Goal: Find contact information: Find contact information

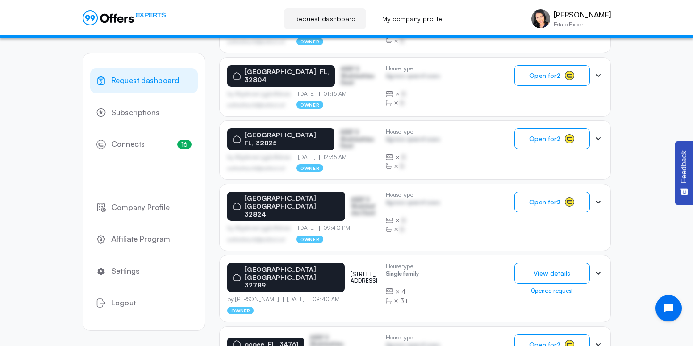
scroll to position [385, 0]
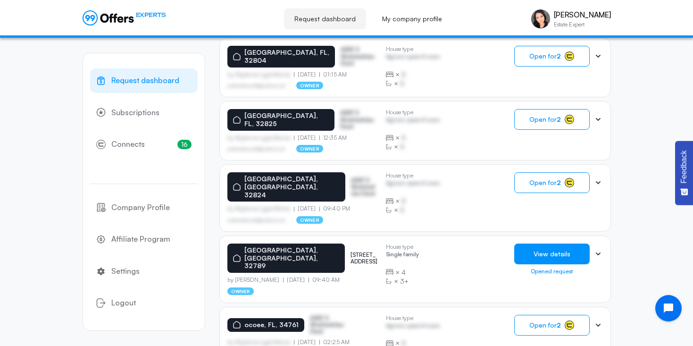
click at [550, 244] on button "View details" at bounding box center [552, 254] width 76 height 21
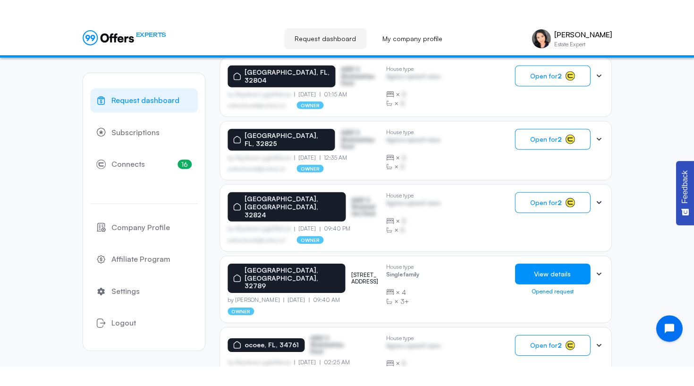
scroll to position [0, 0]
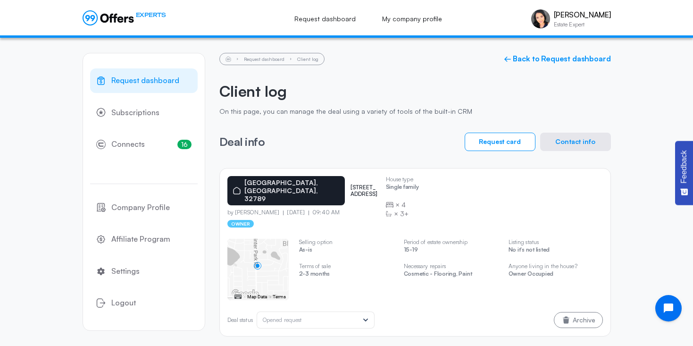
drag, startPoint x: 332, startPoint y: 185, endPoint x: 324, endPoint y: 178, distance: 9.7
click at [324, 178] on div "[GEOGRAPHIC_DATA] [STREET_ADDRESS]" at bounding box center [303, 190] width 151 height 29
copy p "[STREET_ADDRESS]"
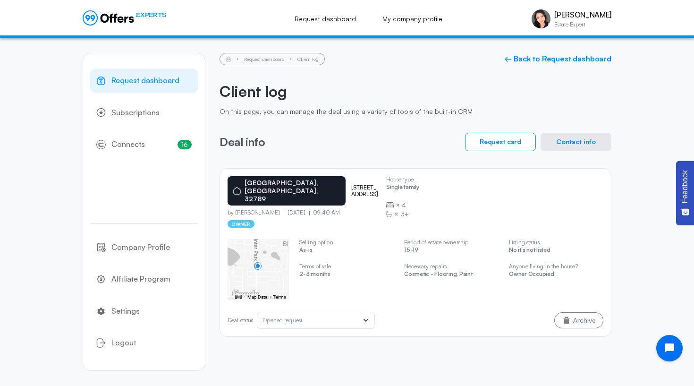
click at [358, 125] on div "Request dashboard Client log ← Back to Request dashboard Client log On this pag…" at bounding box center [415, 195] width 392 height 284
click at [563, 141] on button "Contact info" at bounding box center [575, 142] width 71 height 18
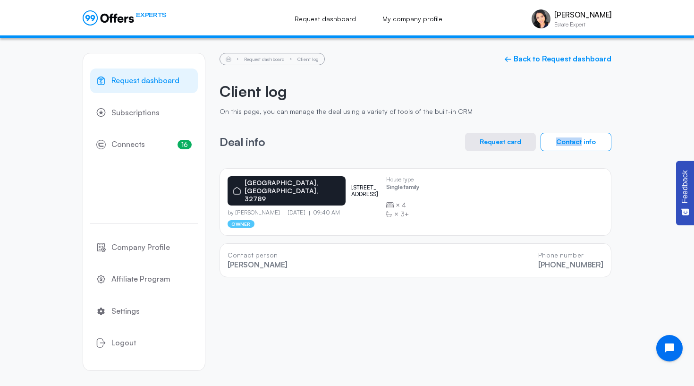
click at [400, 122] on div "Request dashboard Client log ← Back to Request dashboard Client log On this pag…" at bounding box center [415, 165] width 392 height 224
click at [587, 134] on button "Contact info" at bounding box center [575, 142] width 71 height 18
click at [571, 141] on button "Contact info" at bounding box center [575, 142] width 71 height 18
click at [515, 141] on button "Request card" at bounding box center [500, 142] width 71 height 18
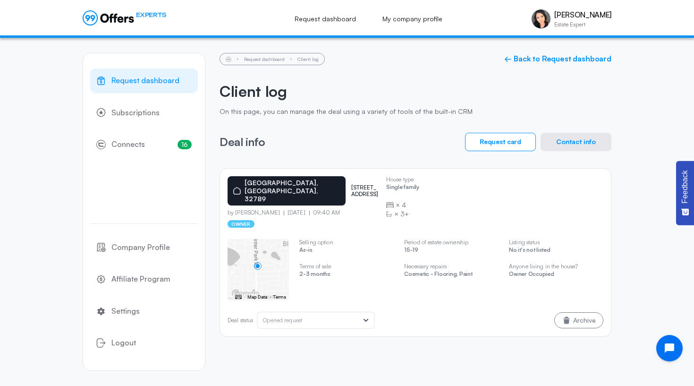
click at [581, 143] on button "Contact info" at bounding box center [575, 142] width 71 height 18
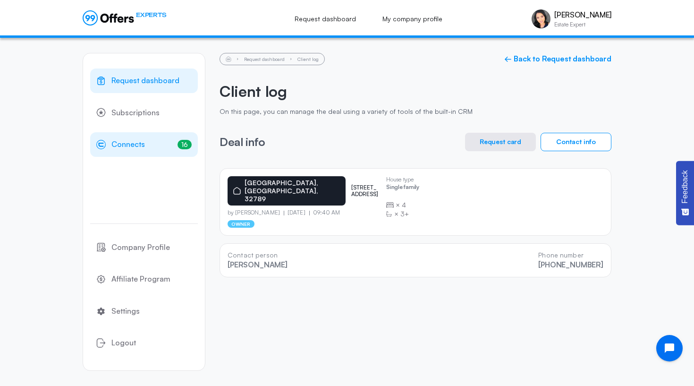
click at [135, 140] on span "Connects" at bounding box center [128, 144] width 34 height 12
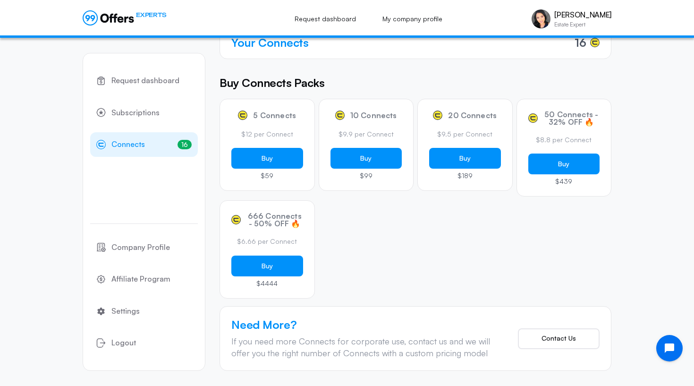
scroll to position [102, 0]
click at [154, 76] on span "Request dashboard" at bounding box center [145, 81] width 68 height 12
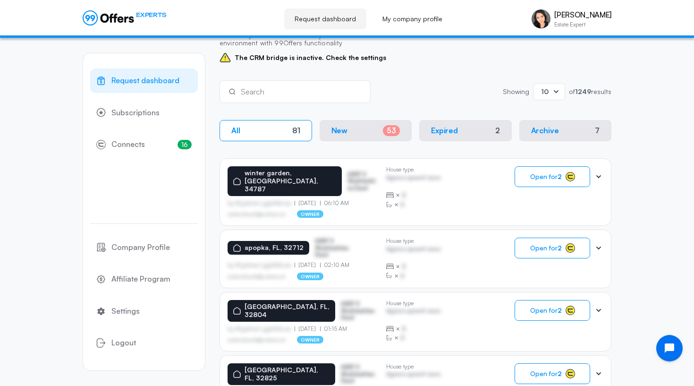
scroll to position [131, 0]
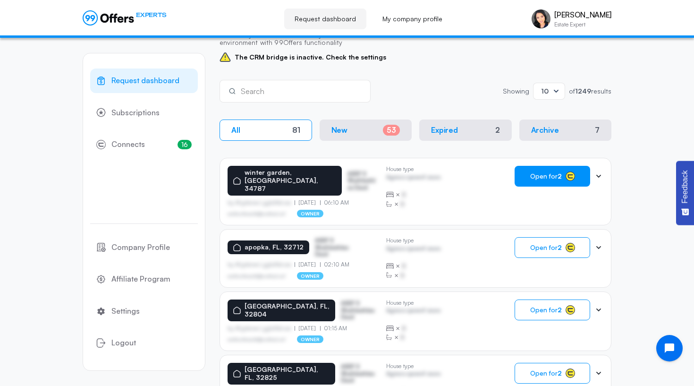
click at [551, 177] on span "Open for 2" at bounding box center [546, 176] width 32 height 8
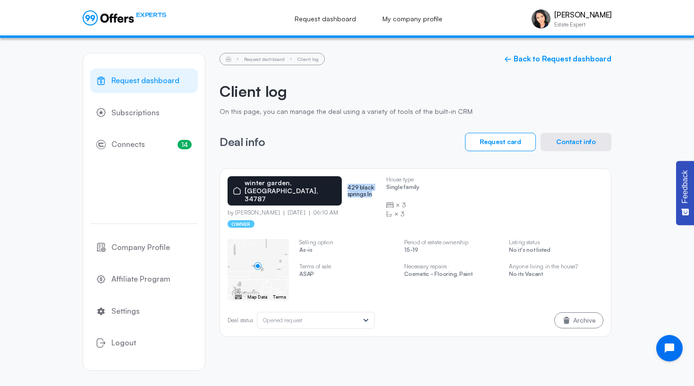
drag, startPoint x: 341, startPoint y: 188, endPoint x: 332, endPoint y: 183, distance: 10.4
click at [347, 184] on p "429 black springs ln" at bounding box center [362, 191] width 31 height 14
copy p "429 black springs ln"
click at [579, 143] on button "Contact info" at bounding box center [575, 142] width 71 height 18
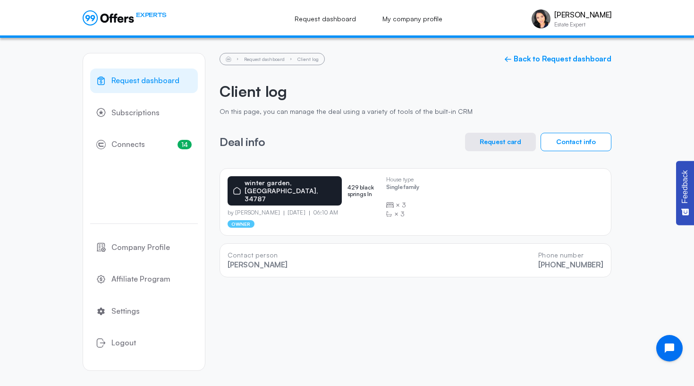
drag, startPoint x: 291, startPoint y: 202, endPoint x: 229, endPoint y: 203, distance: 62.3
click at [229, 209] on p "by [PERSON_NAME]" at bounding box center [256, 212] width 56 height 7
click at [211, 221] on div "Request dashboard Subscriptions 14 Connects 14 Company Profile Affiliate Progra…" at bounding box center [347, 212] width 529 height 348
drag, startPoint x: 293, startPoint y: 202, endPoint x: 236, endPoint y: 202, distance: 57.1
click at [236, 209] on p "by [PERSON_NAME]" at bounding box center [256, 212] width 56 height 7
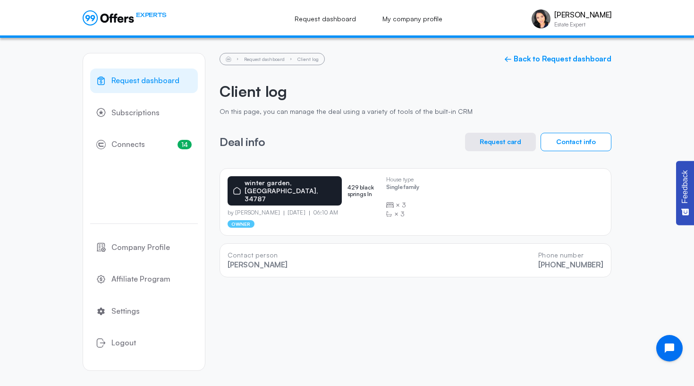
copy p "[PERSON_NAME]"
click at [580, 140] on button "Contact info" at bounding box center [575, 142] width 71 height 18
drag, startPoint x: 604, startPoint y: 254, endPoint x: 550, endPoint y: 255, distance: 54.3
click at [550, 255] on div "Contact person [PERSON_NAME] Phone number [PHONE_NUMBER]" at bounding box center [415, 260] width 392 height 34
copy link "[PHONE_NUMBER]"
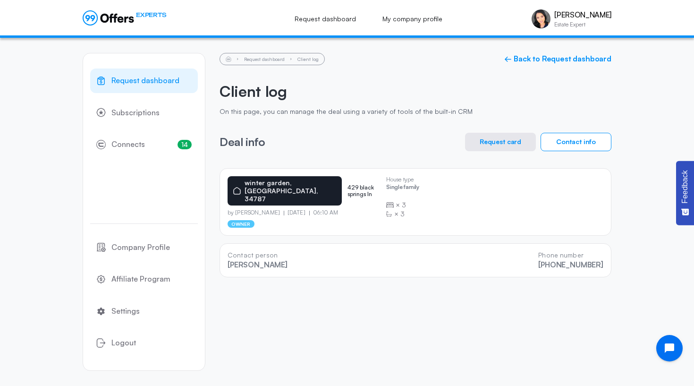
click at [165, 79] on span "Request dashboard" at bounding box center [145, 81] width 68 height 12
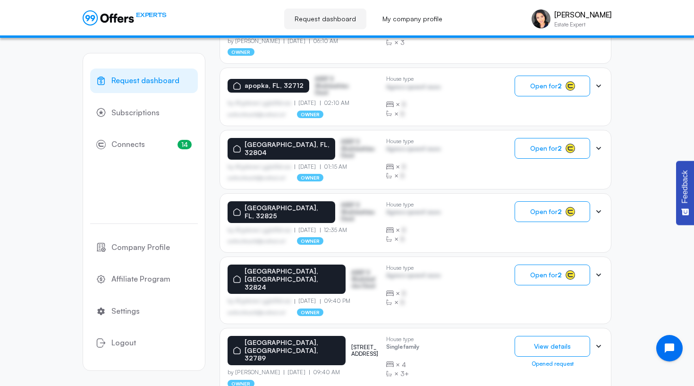
scroll to position [293, 0]
click at [550, 336] on button "View details" at bounding box center [552, 346] width 76 height 21
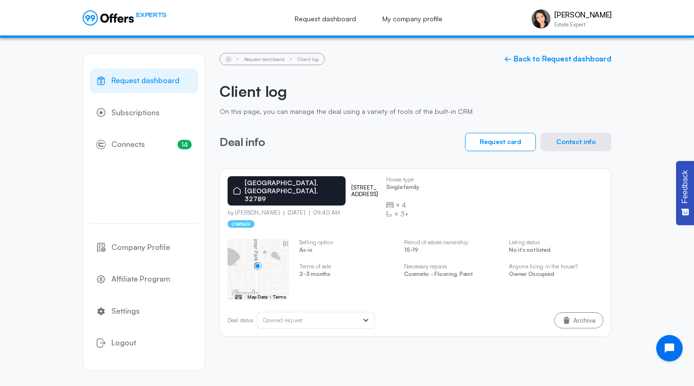
click at [582, 140] on button "Contact info" at bounding box center [575, 142] width 71 height 18
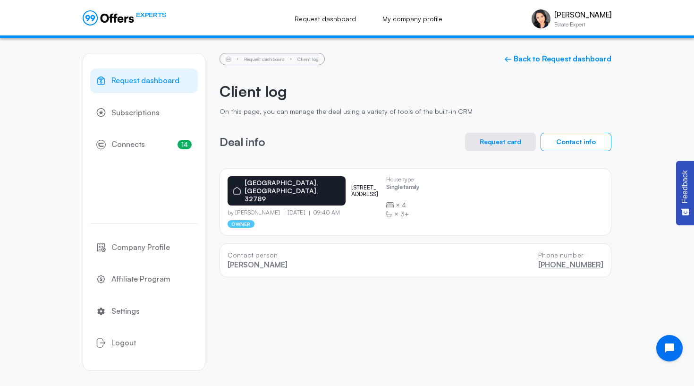
drag, startPoint x: 606, startPoint y: 253, endPoint x: 544, endPoint y: 252, distance: 61.8
click at [544, 252] on div "Contact person [PERSON_NAME] Phone number [PHONE_NUMBER]" at bounding box center [415, 260] width 392 height 34
copy link "[PHONE_NUMBER]"
click at [125, 146] on span "Connects" at bounding box center [128, 144] width 34 height 12
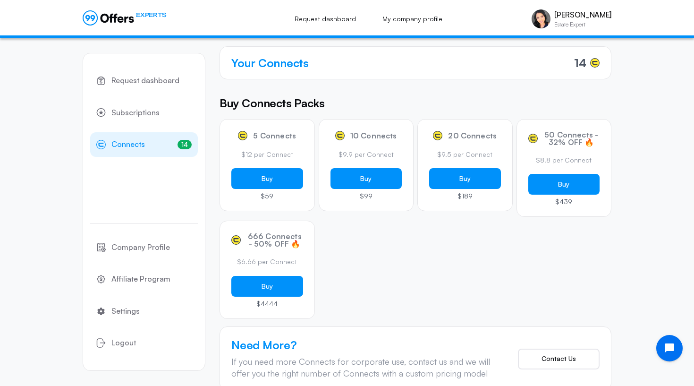
scroll to position [71, 0]
click at [122, 93] on nav "Request dashboard Subscriptions 14 Connects 14" at bounding box center [144, 112] width 108 height 88
click at [118, 80] on span "Request dashboard" at bounding box center [145, 81] width 68 height 12
